Goal: Task Accomplishment & Management: Manage account settings

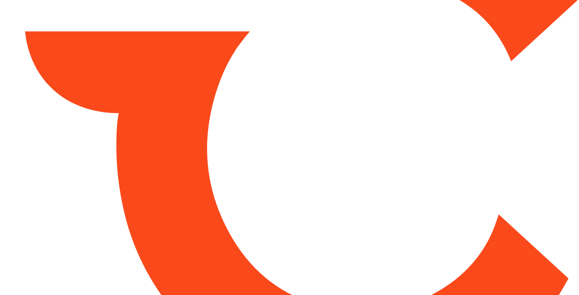
type input "*****"
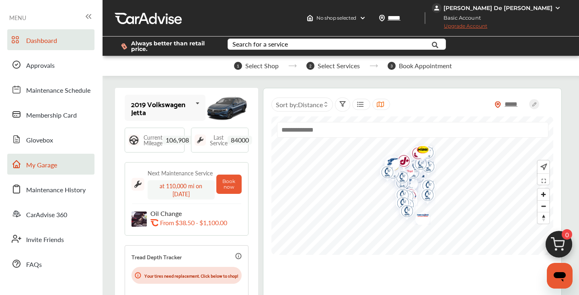
click at [45, 171] on link "My Garage" at bounding box center [50, 164] width 87 height 21
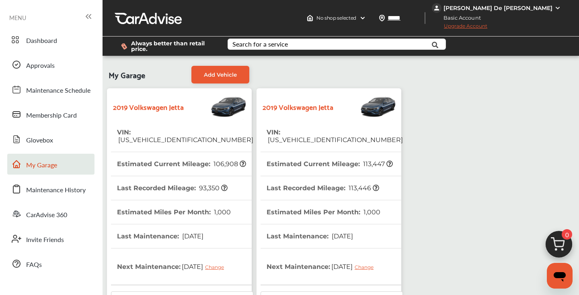
click at [365, 131] on tr "VIN : [US_VEHICLE_IDENTIFICATION_NUMBER]" at bounding box center [331, 137] width 142 height 32
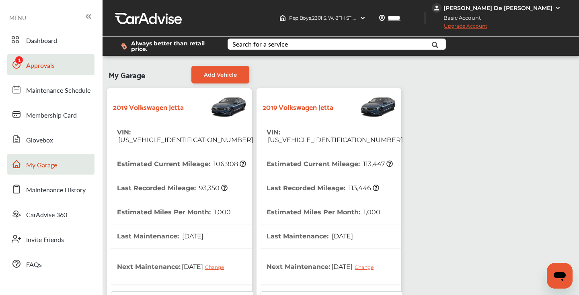
click at [55, 65] on link "Approvals" at bounding box center [50, 64] width 87 height 21
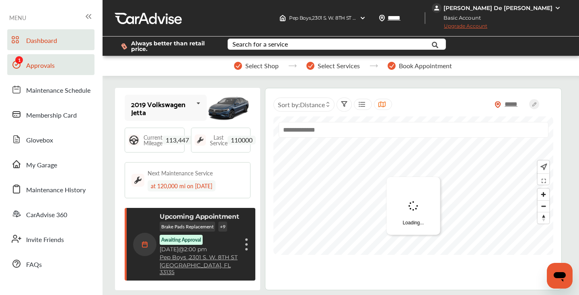
click at [58, 65] on link "Approvals" at bounding box center [50, 64] width 87 height 21
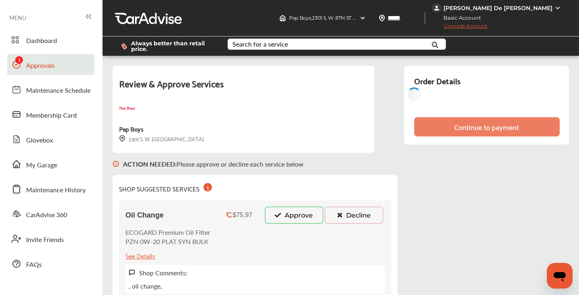
click at [303, 218] on button "Approve" at bounding box center [294, 215] width 58 height 17
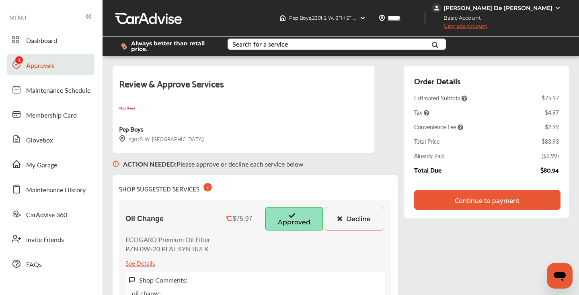
click at [478, 199] on div "Continue to payment" at bounding box center [486, 200] width 65 height 8
